Goal: Transaction & Acquisition: Purchase product/service

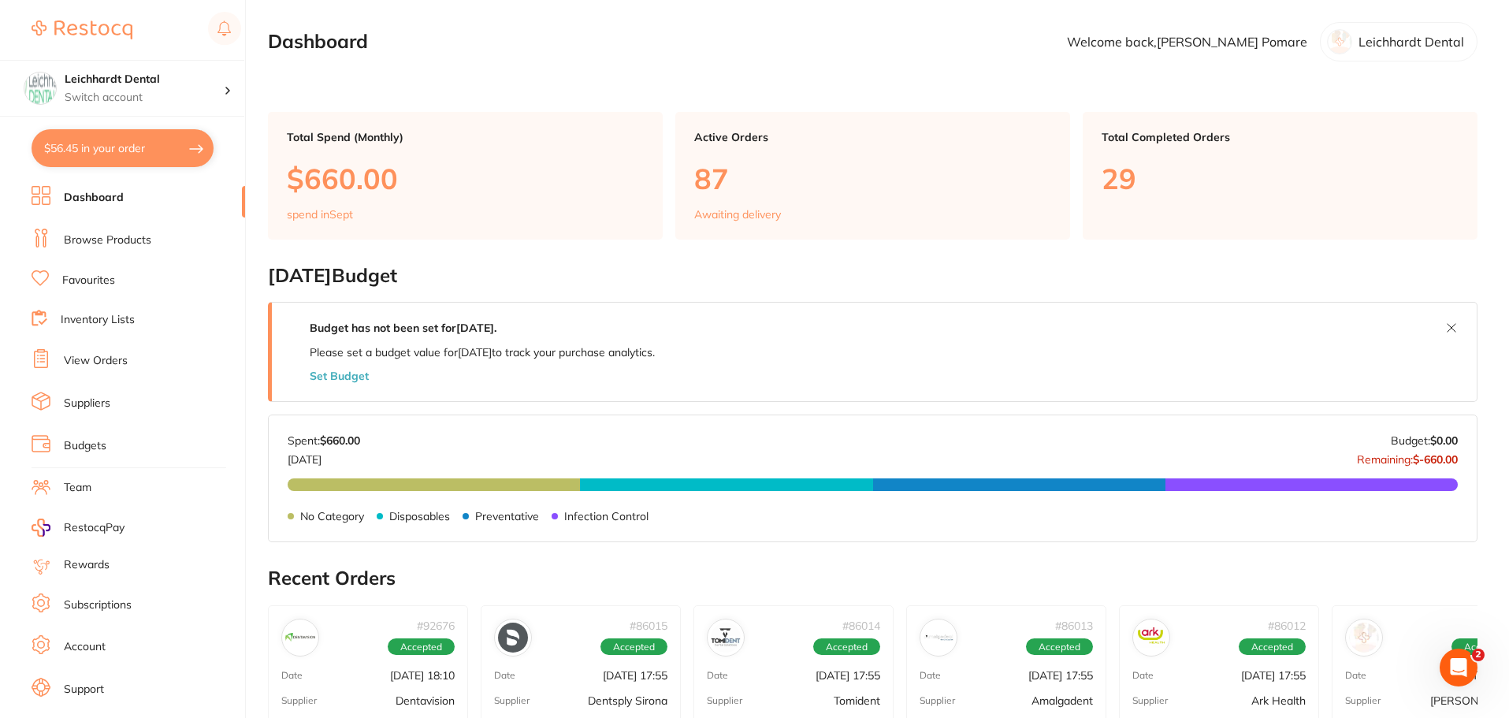
click at [84, 242] on link "Browse Products" at bounding box center [107, 240] width 87 height 16
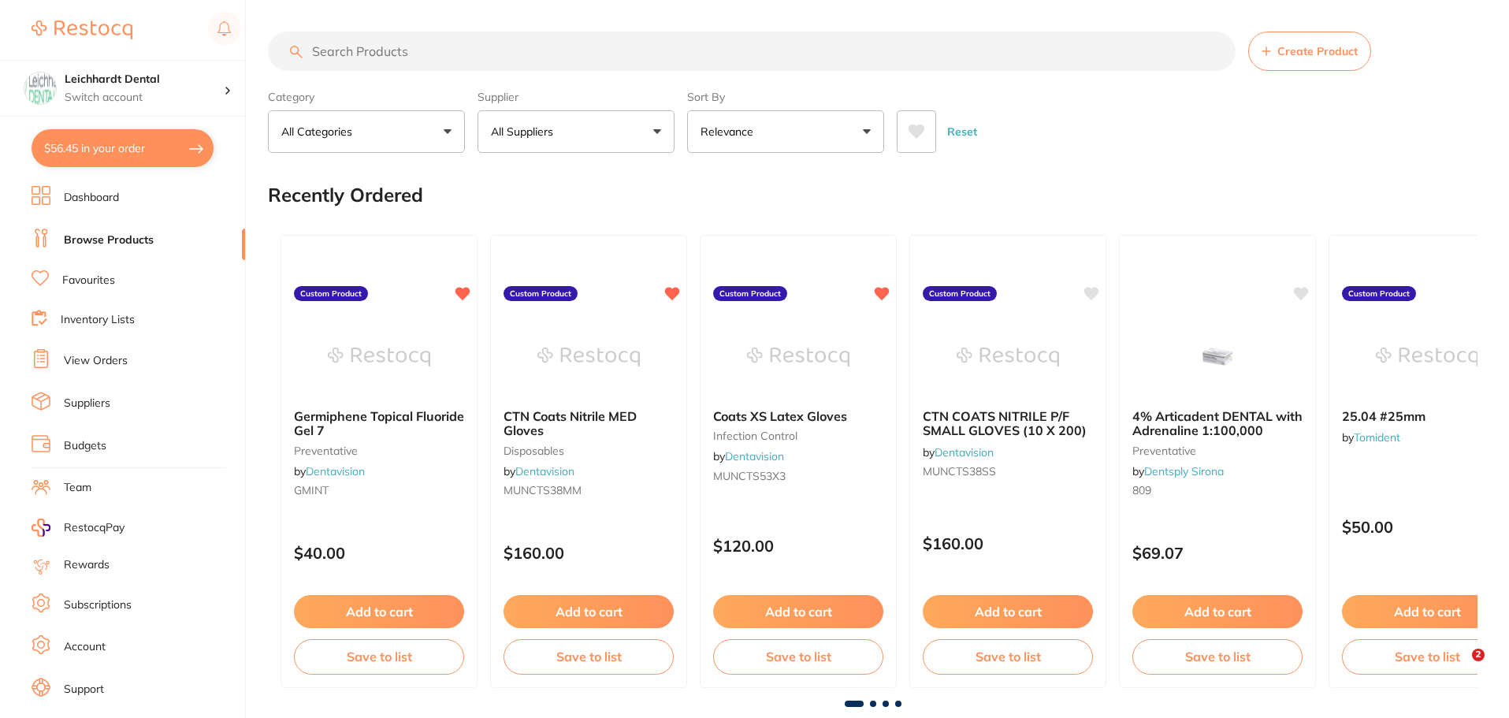
click at [405, 66] on input "search" at bounding box center [752, 51] width 968 height 39
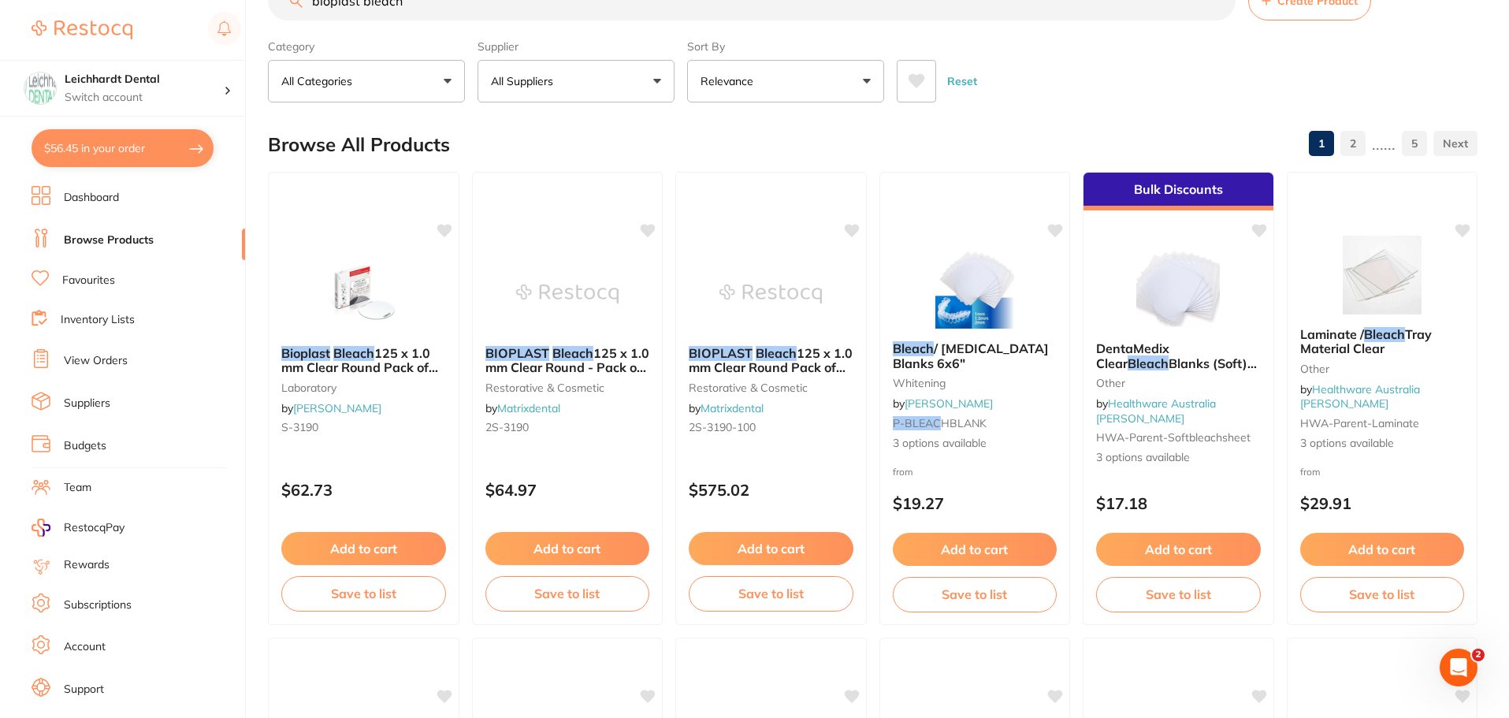
scroll to position [79, 0]
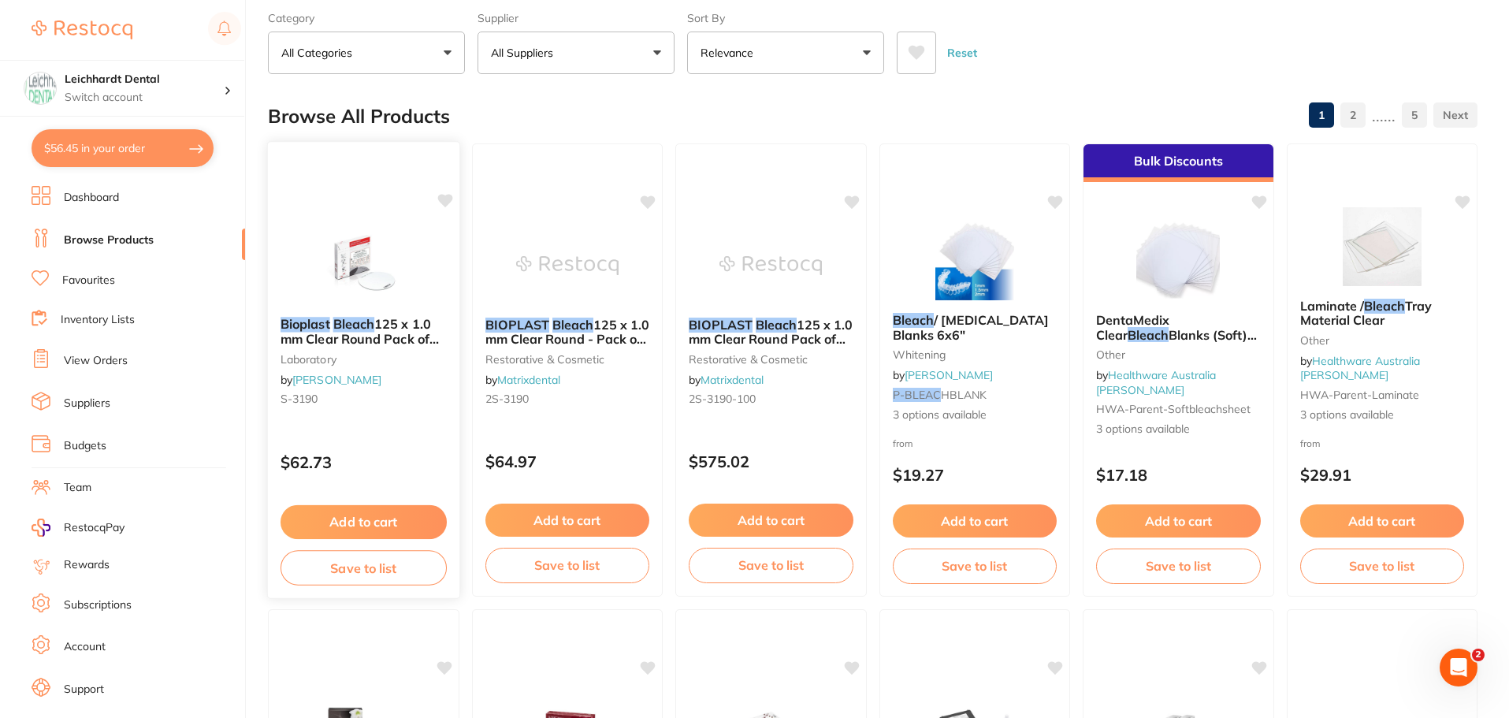
type input "bioplast bleach"
click at [344, 217] on div "Bioplast Bleach 125 x 1.0 mm Clear Round Pack of 10 laboratory by [PERSON_NAME]…" at bounding box center [363, 370] width 193 height 458
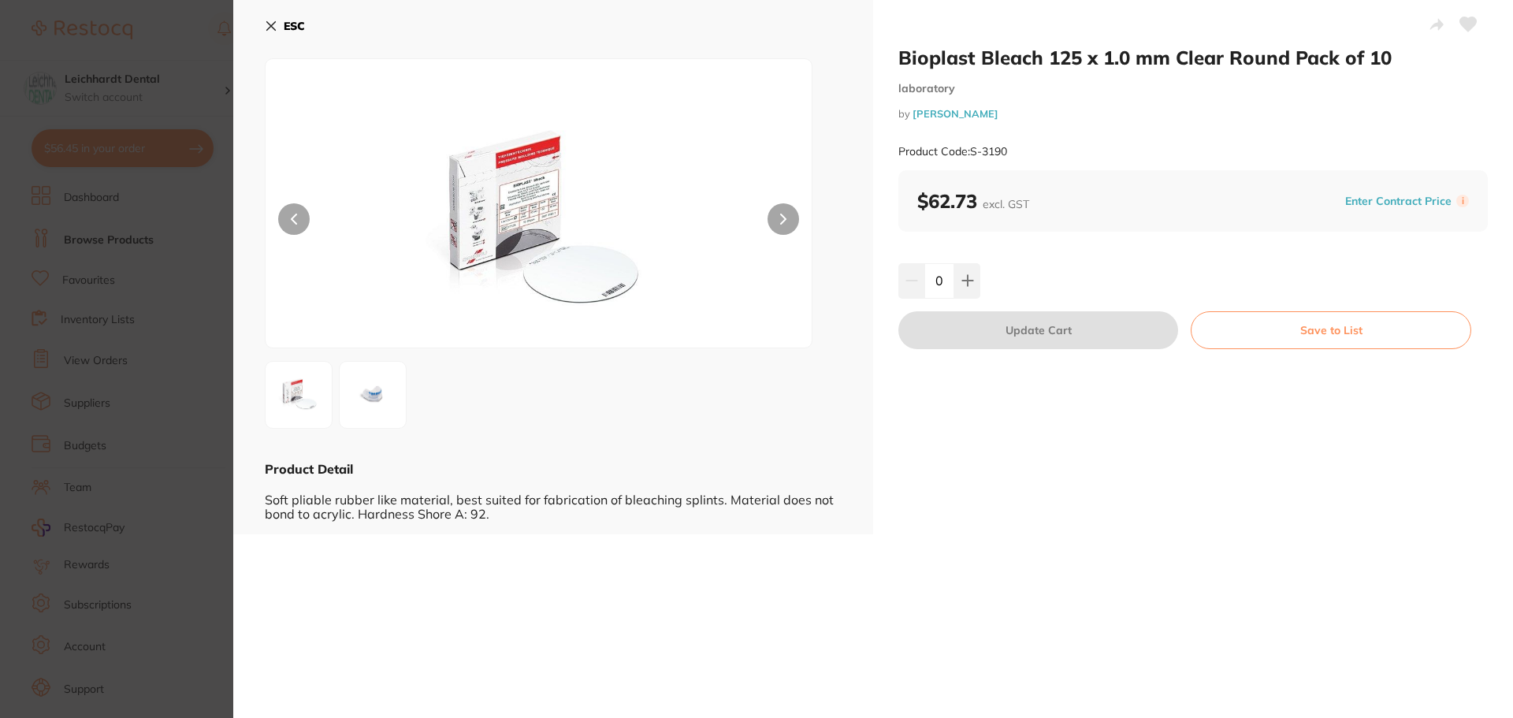
click at [793, 222] on button at bounding box center [783, 219] width 32 height 32
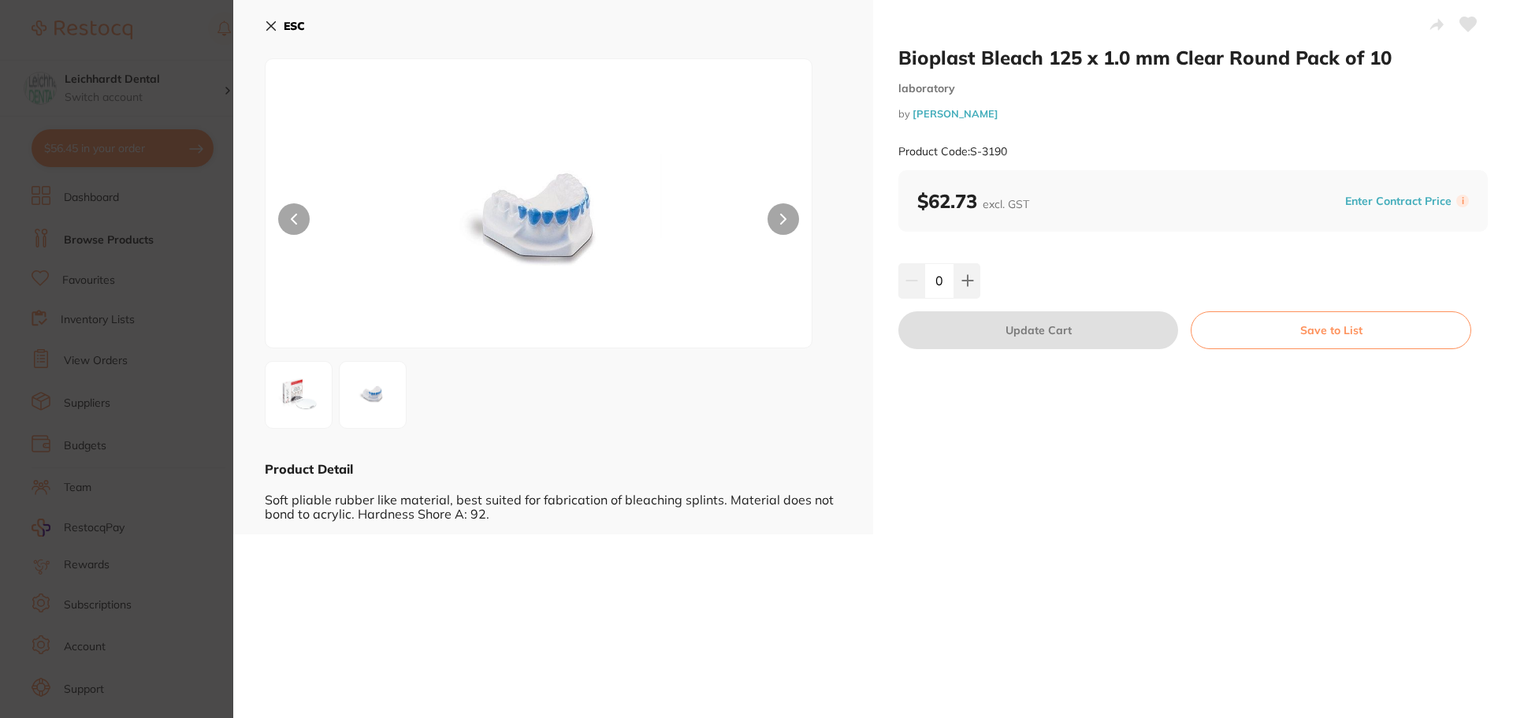
click at [773, 217] on button at bounding box center [783, 219] width 32 height 32
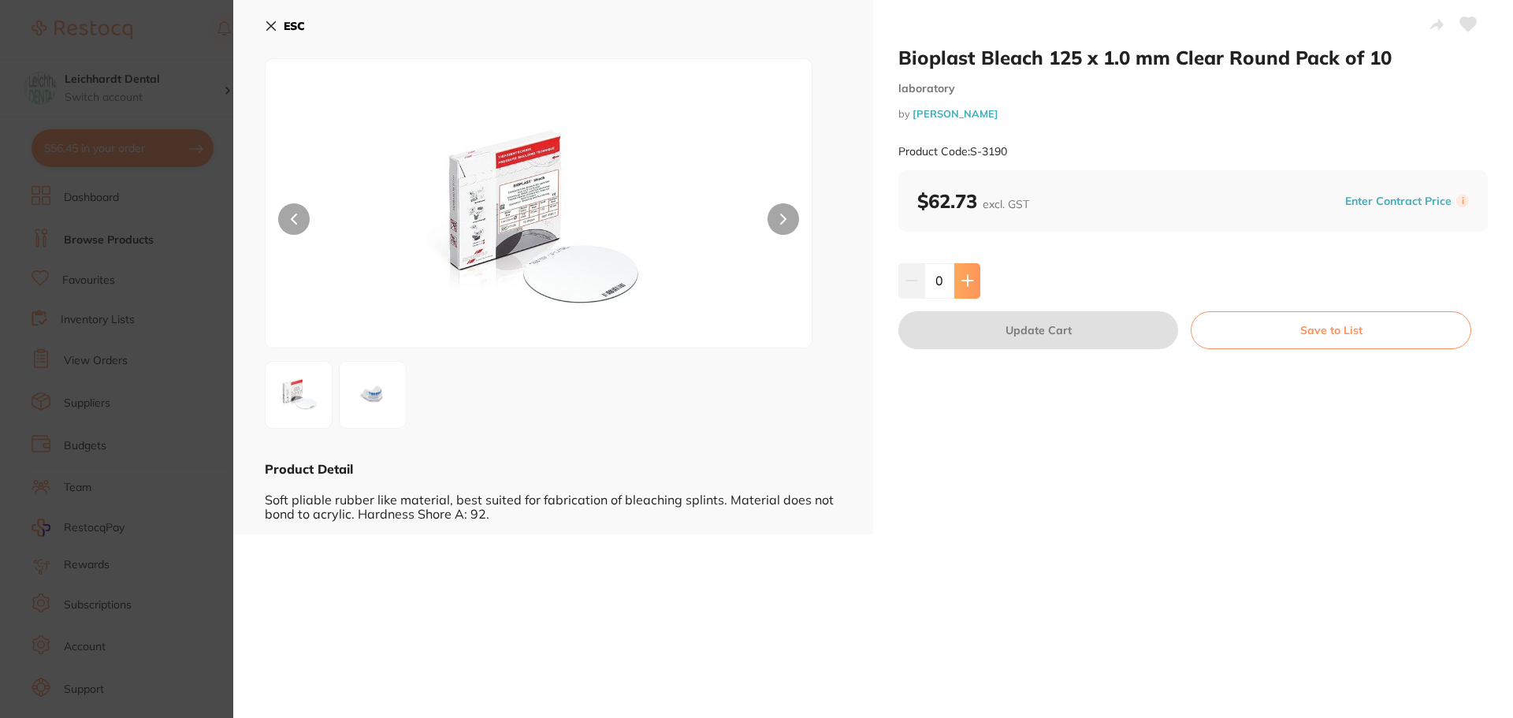
click at [969, 277] on icon at bounding box center [967, 280] width 13 height 13
type input "1"
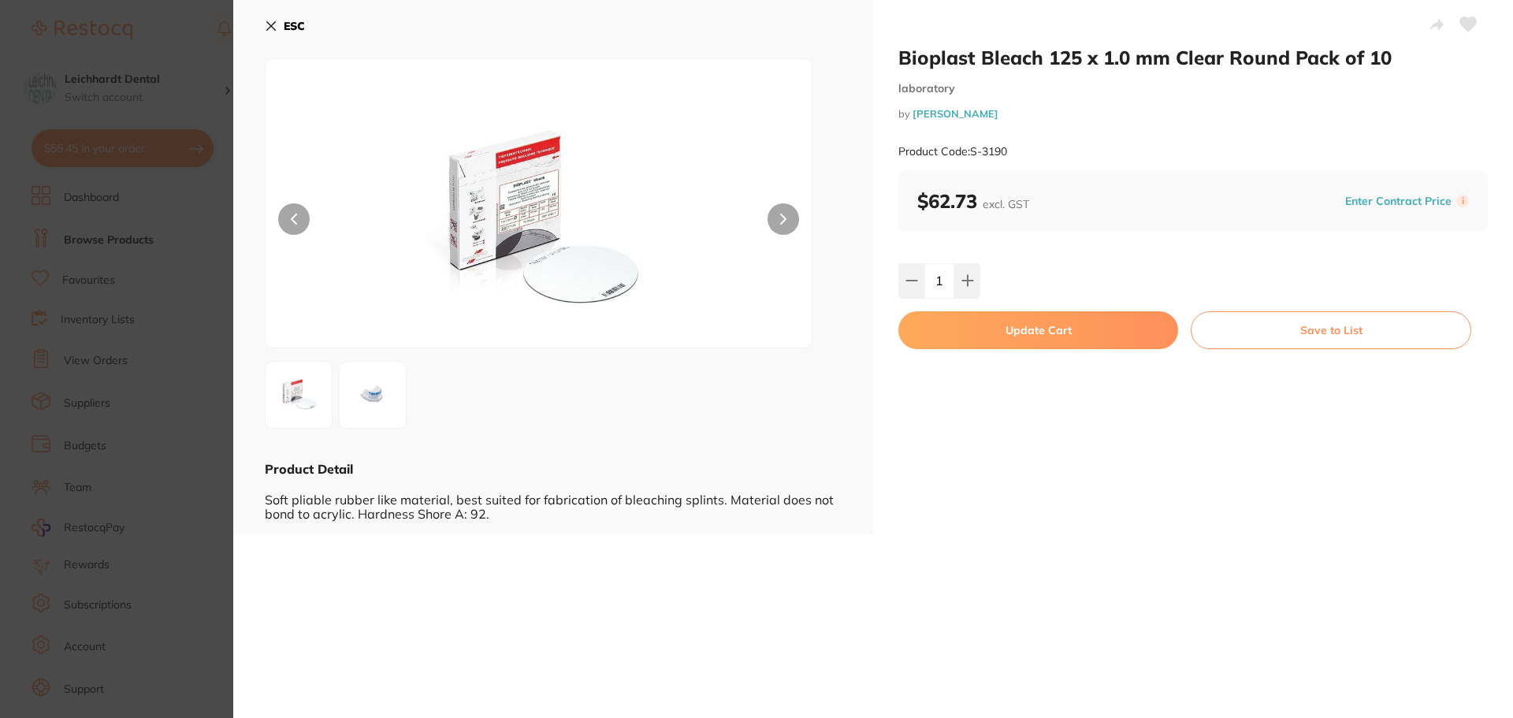
click at [1036, 329] on button "Update Cart" at bounding box center [1038, 330] width 280 height 38
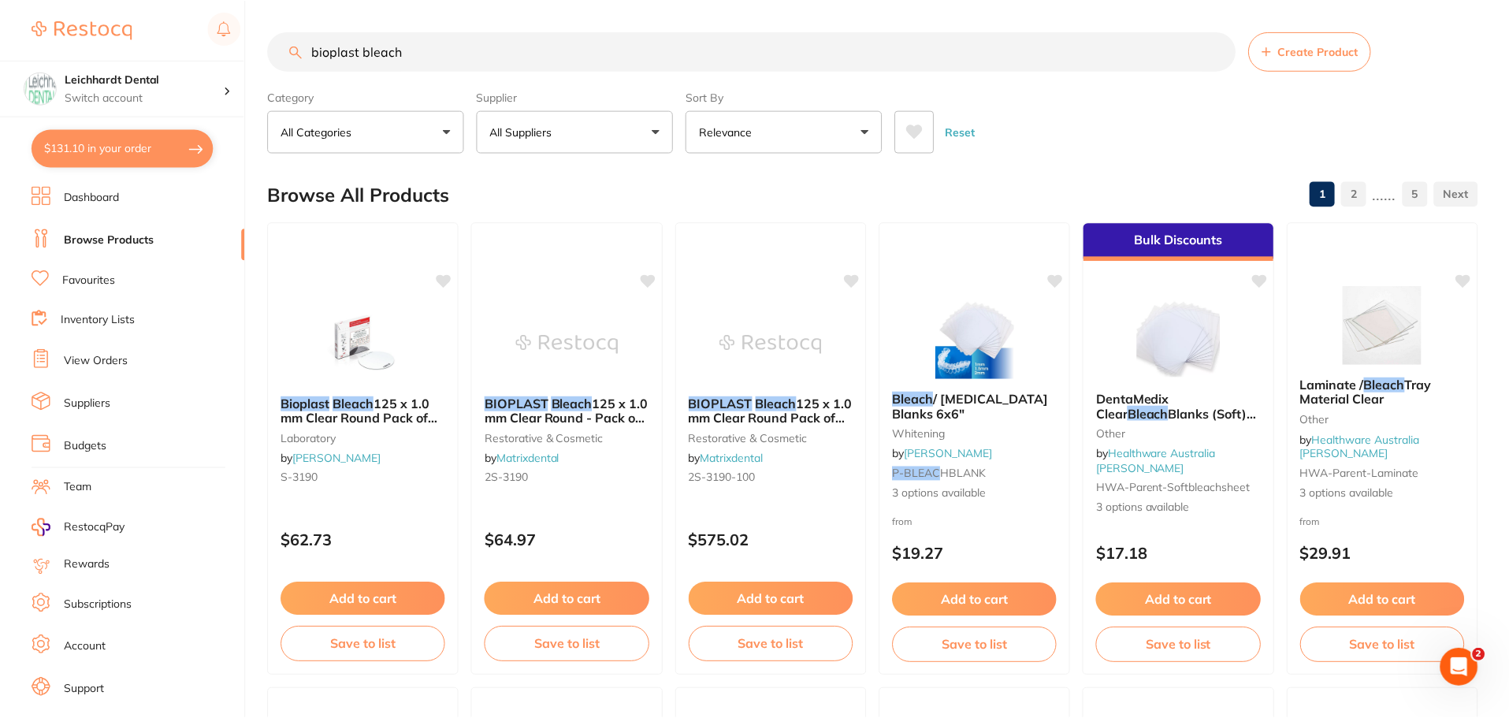
scroll to position [79, 0]
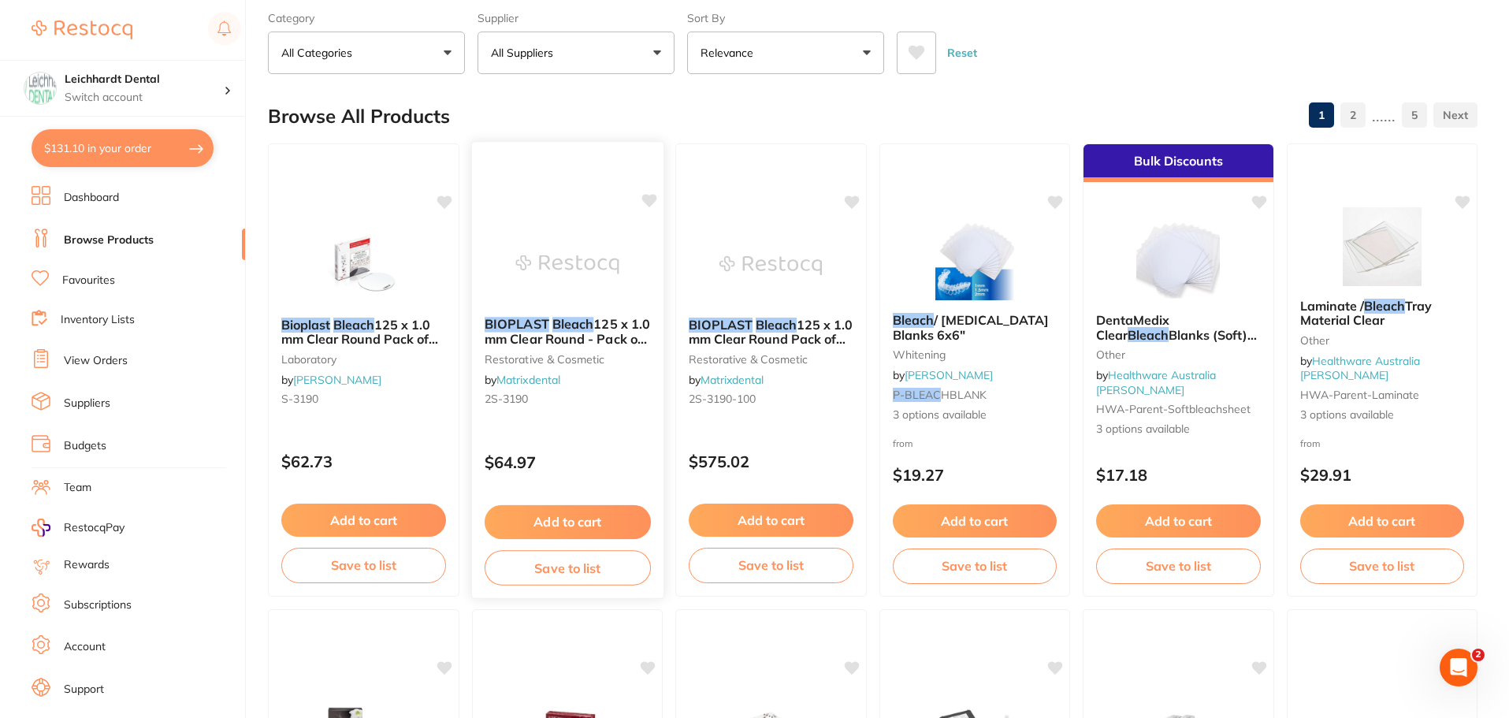
click at [599, 251] on img at bounding box center [566, 265] width 103 height 80
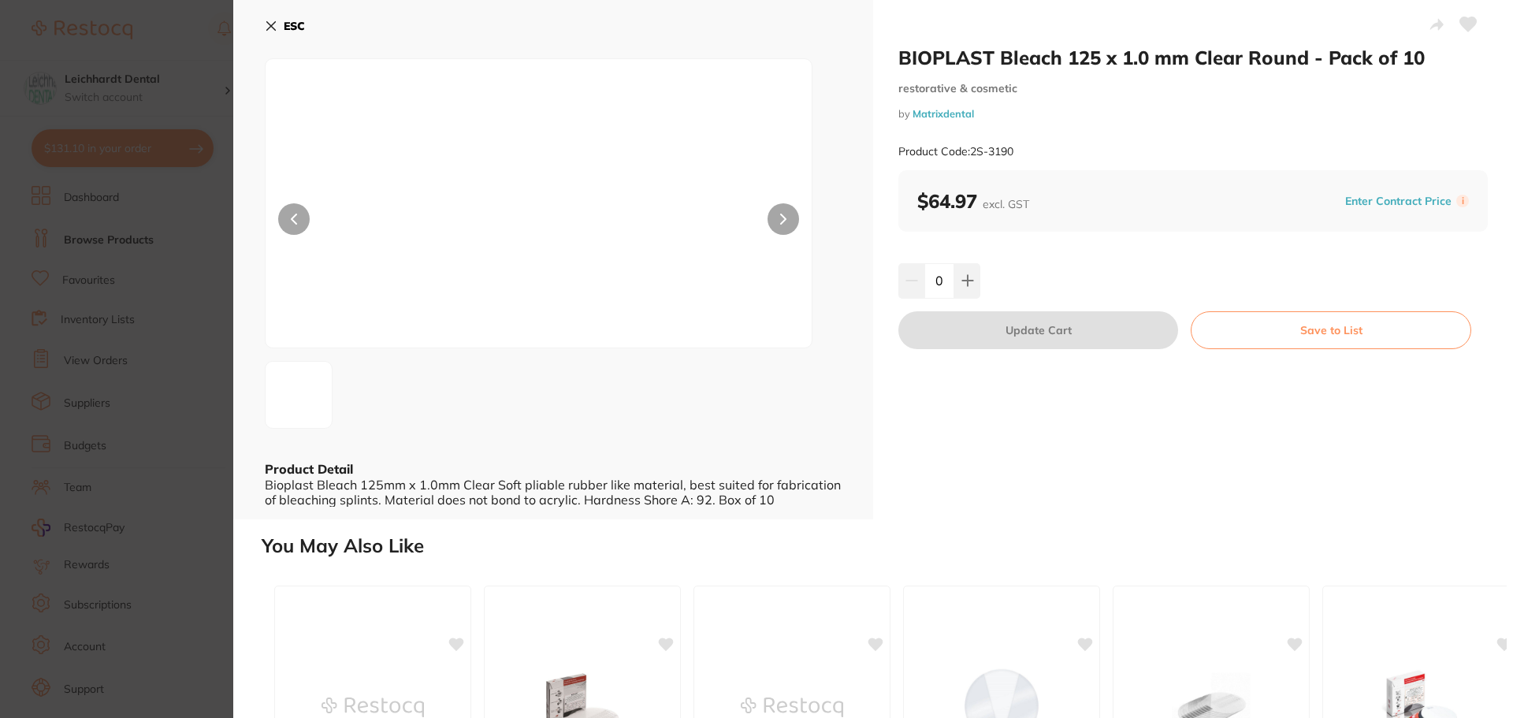
click at [117, 518] on section "BIOPLAST Bleach 125 x 1.0 mm Clear Round - Pack of 10 restorative & cosmetic by…" at bounding box center [756, 359] width 1513 height 718
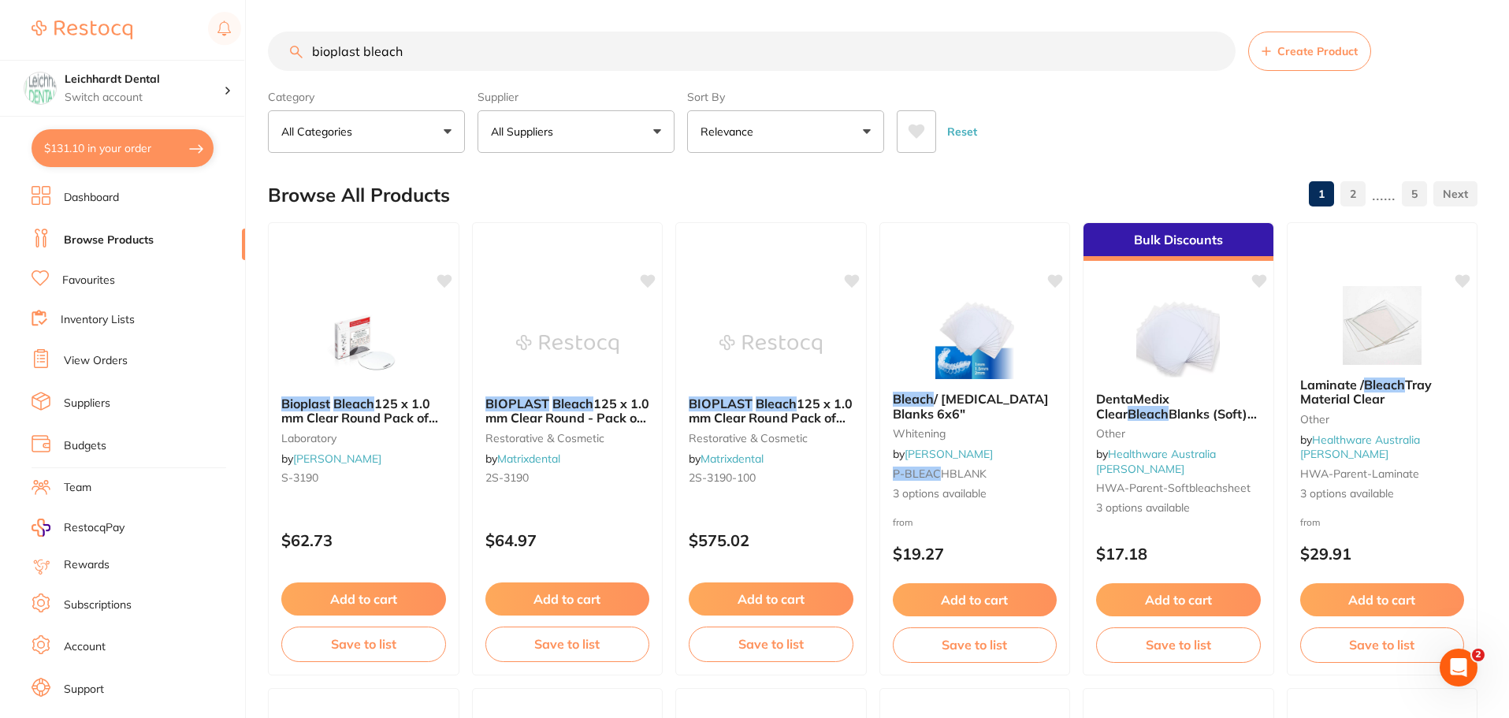
click at [106, 240] on link "Browse Products" at bounding box center [109, 240] width 90 height 16
drag, startPoint x: 516, startPoint y: 45, endPoint x: 292, endPoint y: 36, distance: 223.9
click at [292, 36] on input "bioplast bleach" at bounding box center [752, 51] width 968 height 39
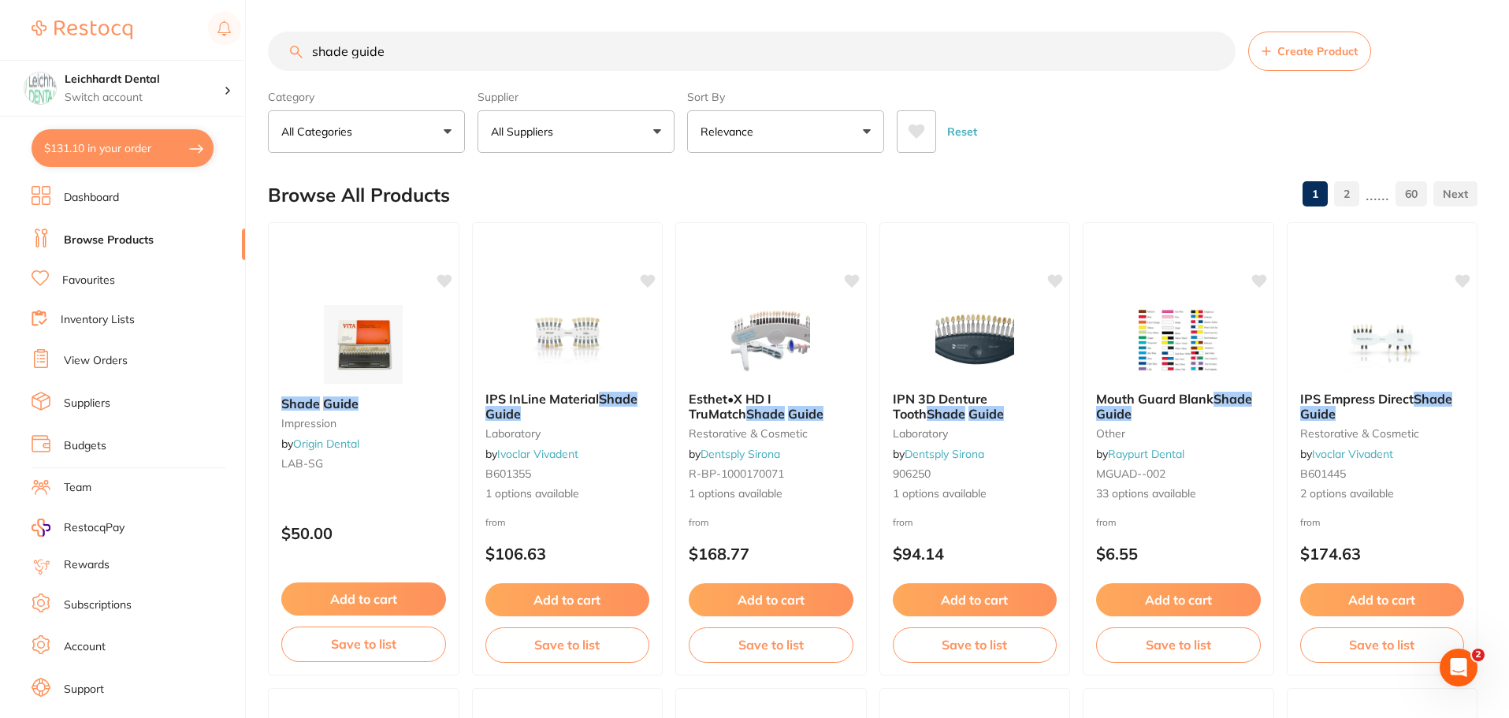
drag, startPoint x: 483, startPoint y: 42, endPoint x: 274, endPoint y: 22, distance: 209.7
type input "bibs"
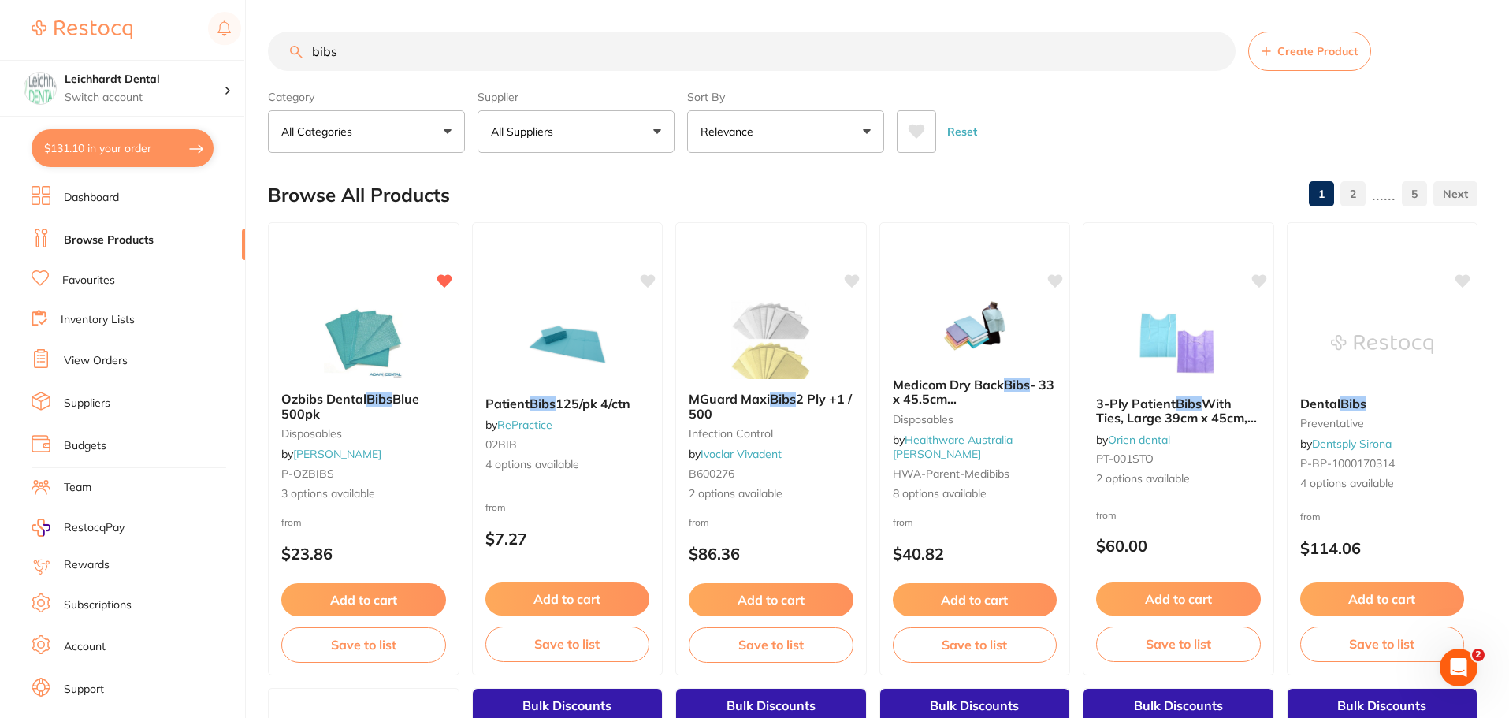
click at [630, 138] on button "All Suppliers" at bounding box center [575, 131] width 197 height 43
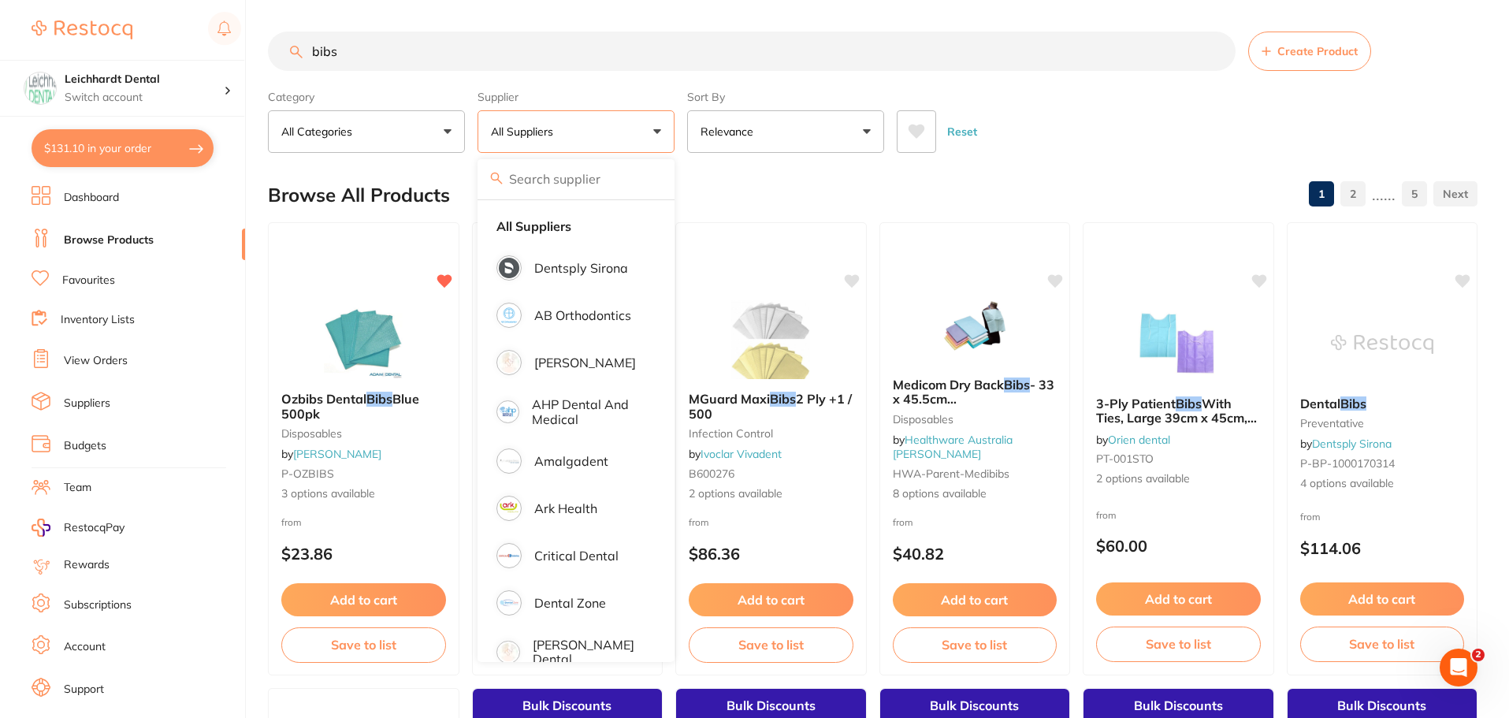
click at [97, 284] on link "Favourites" at bounding box center [88, 281] width 53 height 16
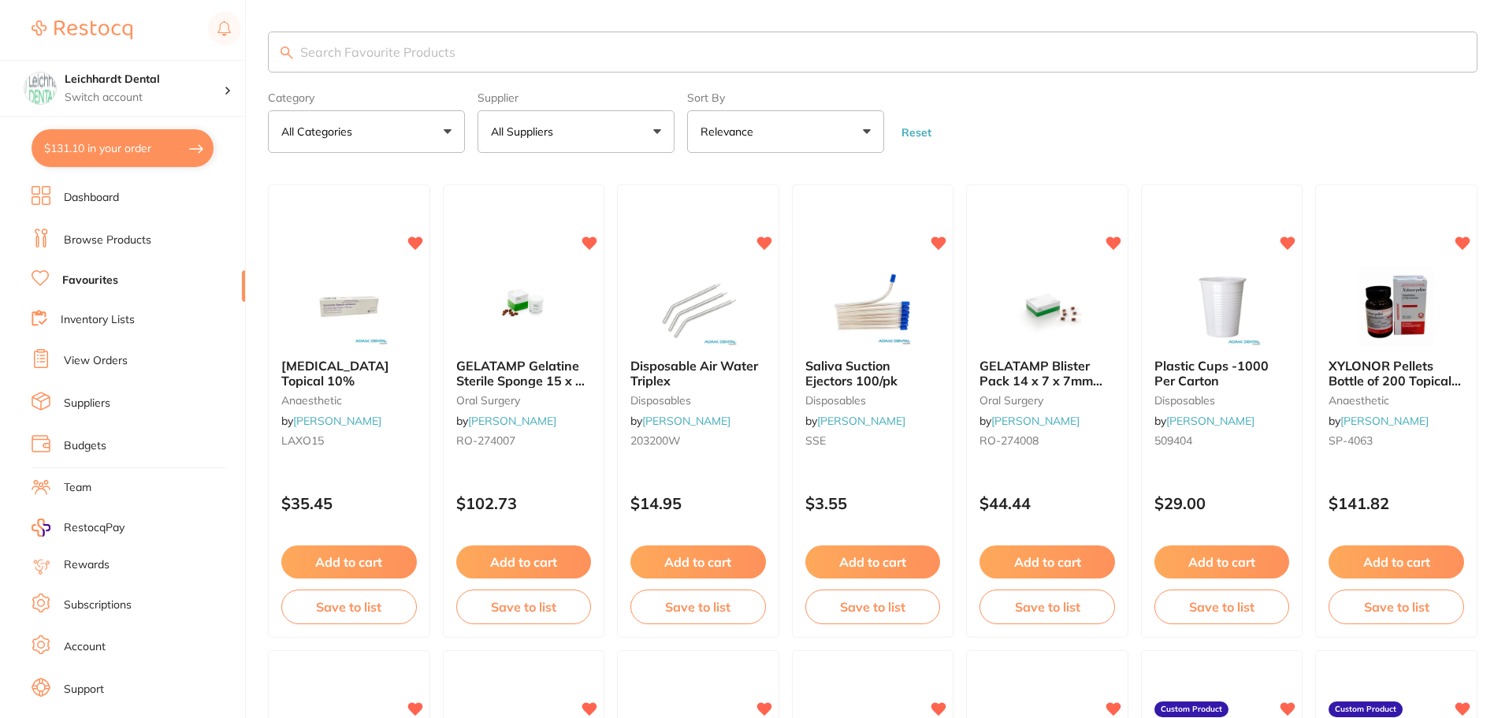
click at [370, 74] on section "Category All Categories All Categories anaesthetic articulating burs crown & br…" at bounding box center [872, 92] width 1209 height 121
click at [407, 48] on input "search" at bounding box center [872, 52] width 1209 height 41
type input "barrier"
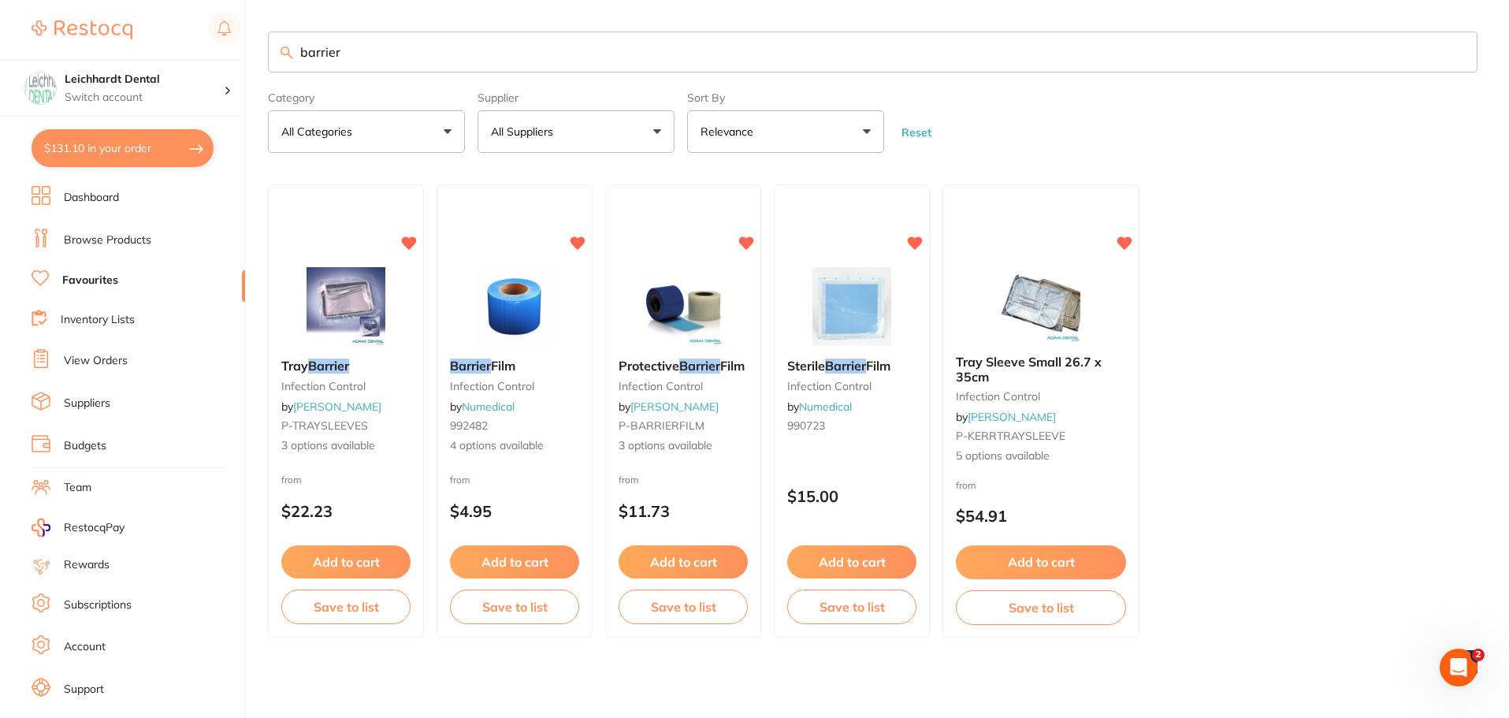
click at [110, 293] on ul "Dashboard Browse Products Favourites Inventory Lists View Orders Suppliers Budg…" at bounding box center [139, 458] width 214 height 544
click at [94, 276] on link "Favourites" at bounding box center [90, 281] width 56 height 16
click at [75, 162] on button "$131.10 in your order" at bounding box center [123, 148] width 182 height 38
checkbox input "true"
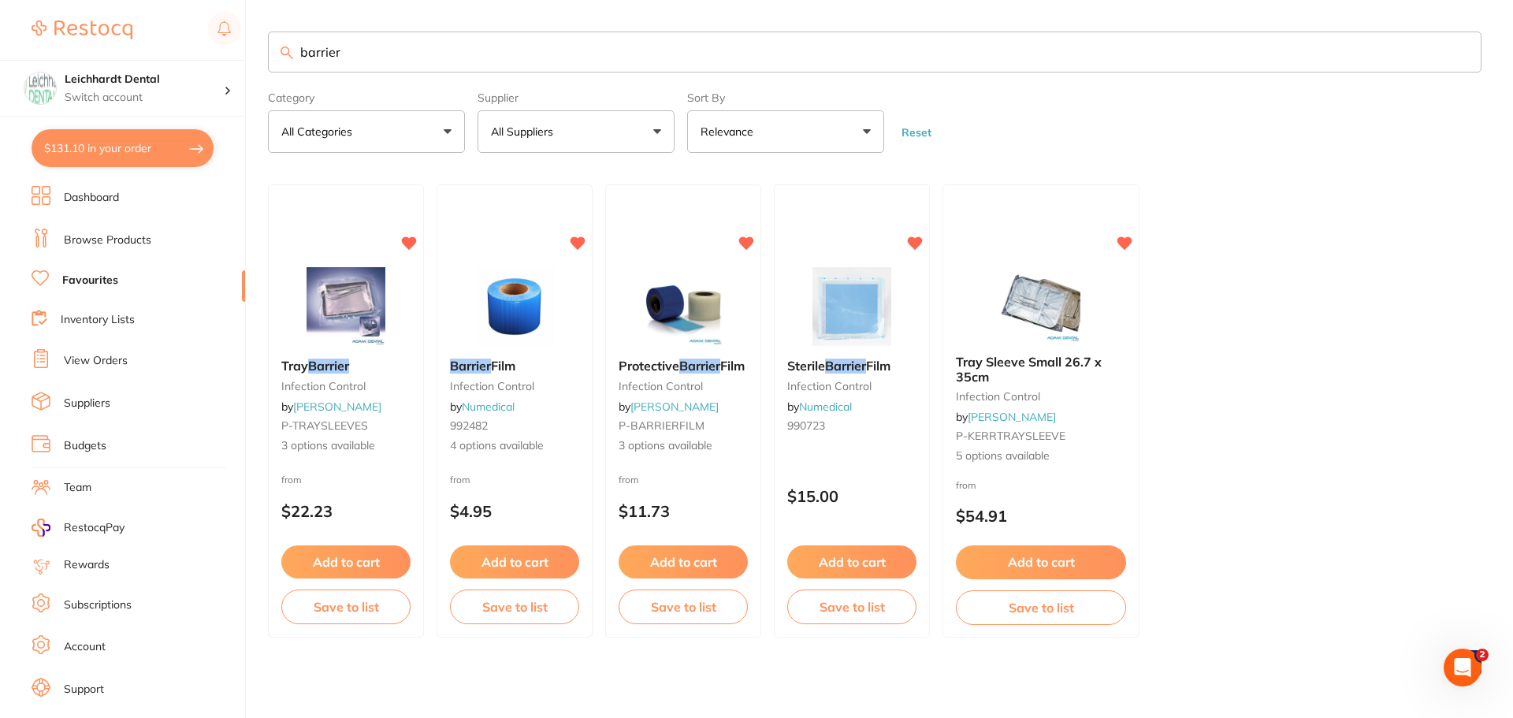
checkbox input "true"
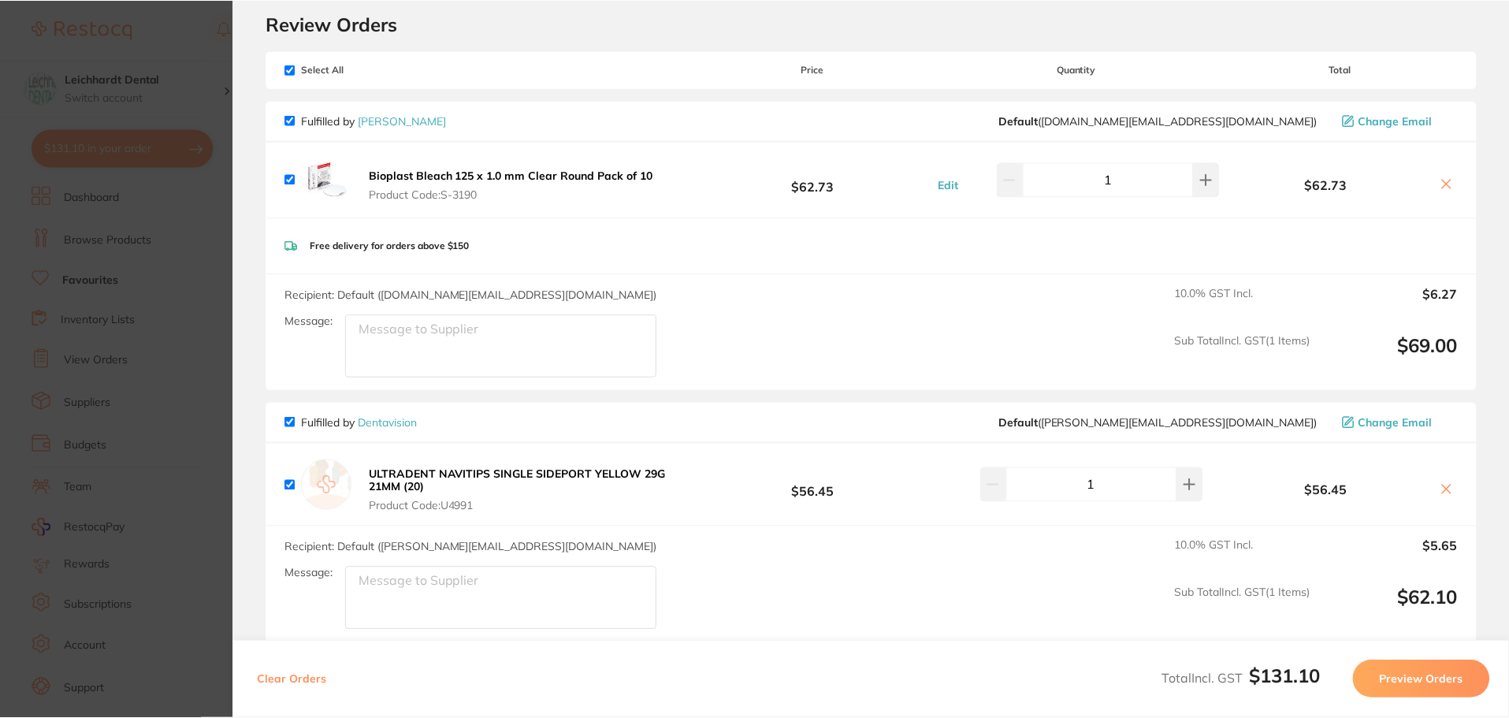
scroll to position [79, 0]
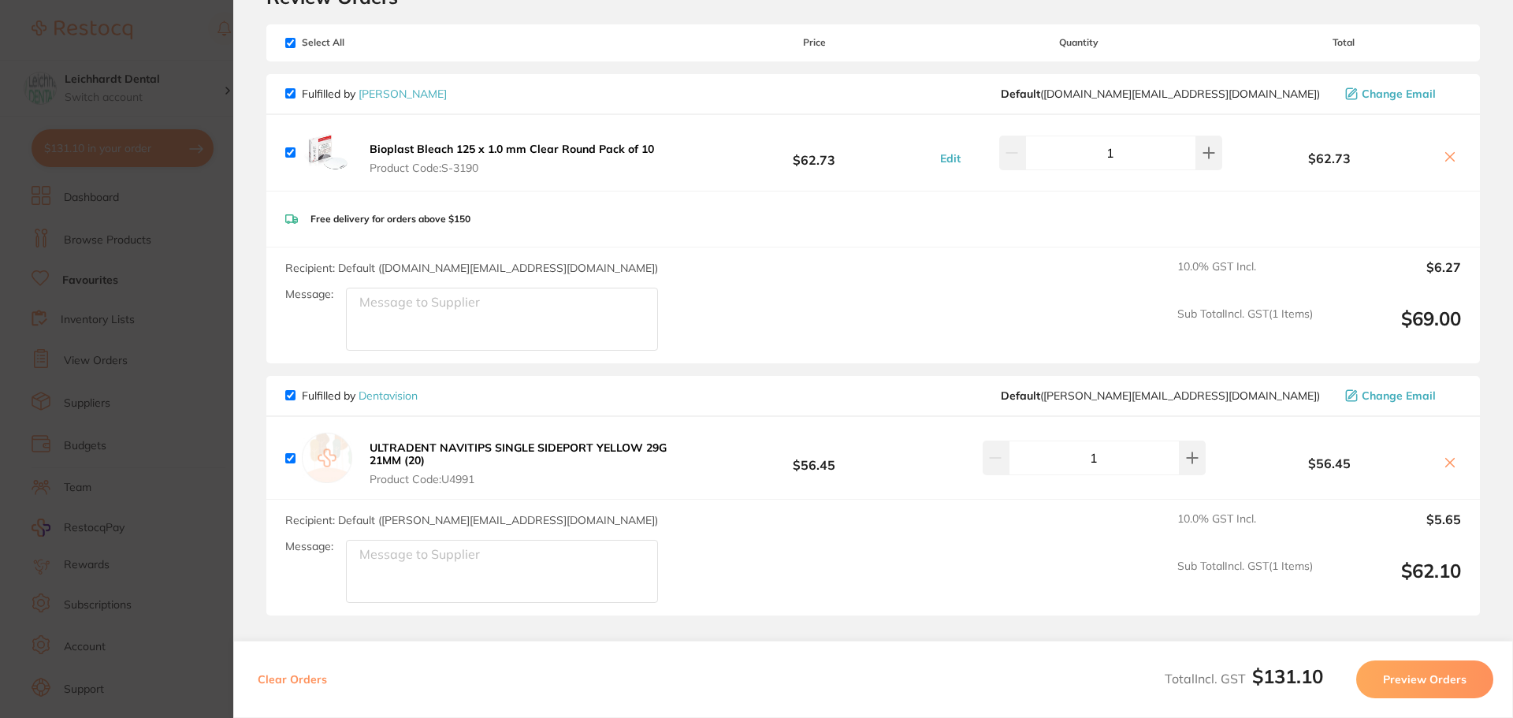
click at [113, 389] on section "Update RRP Set your pre negotiated price for this item. Item Agreed RRP (excl. …" at bounding box center [756, 359] width 1513 height 718
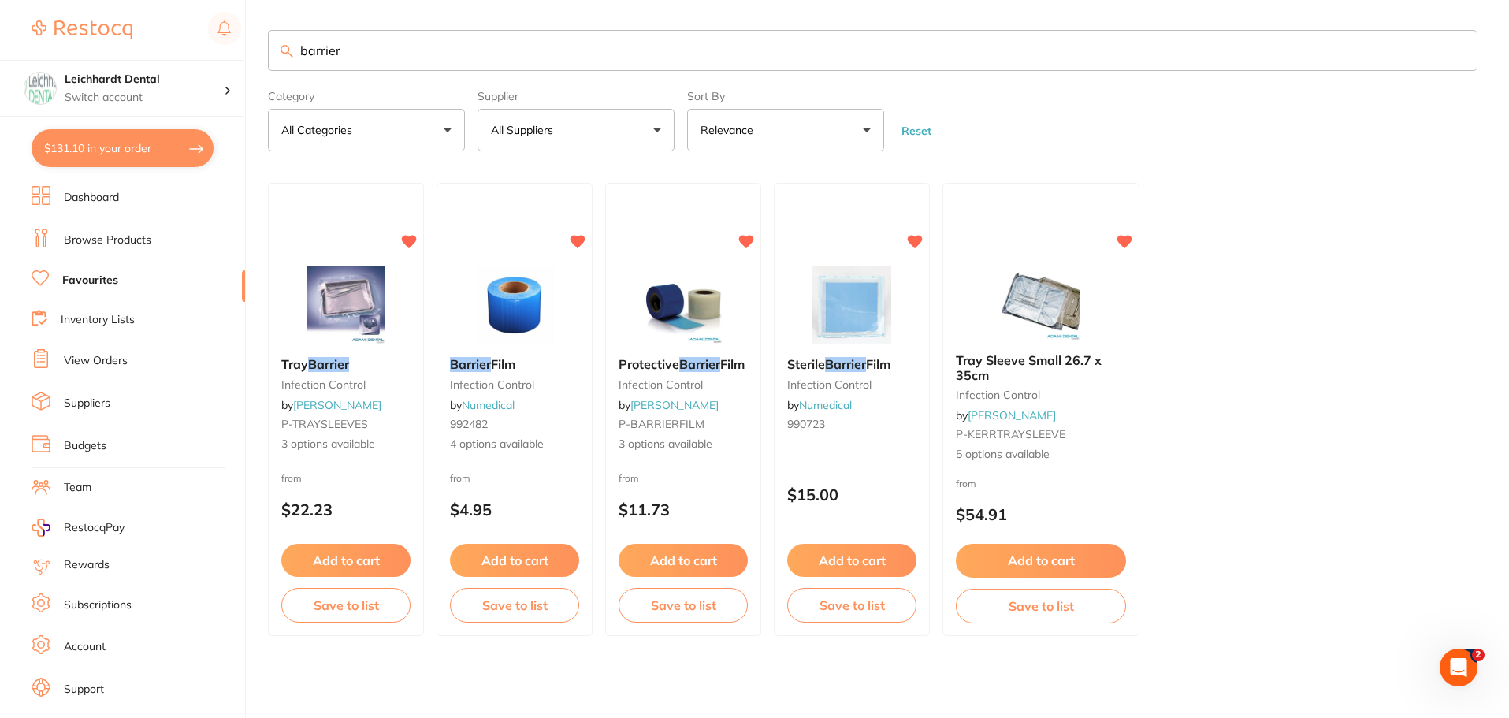
scroll to position [0, 0]
